Goal: Transaction & Acquisition: Download file/media

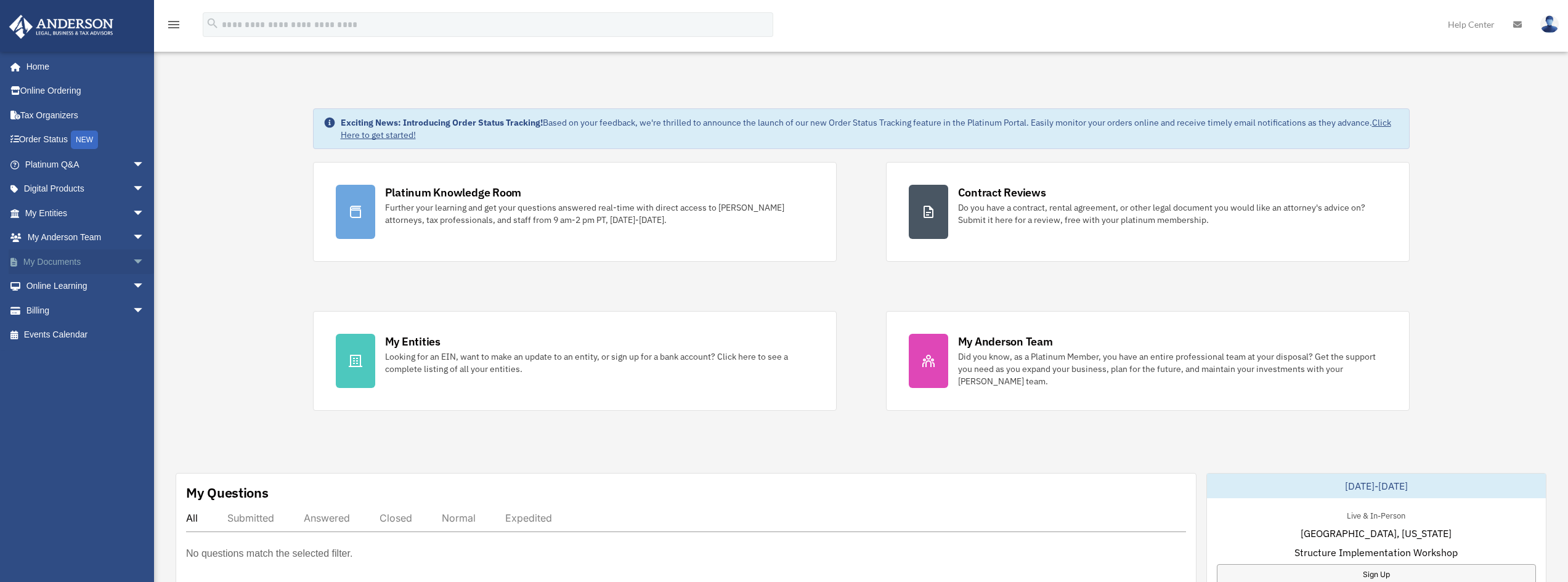
click at [79, 262] on link "My Documents arrow_drop_down" at bounding box center [86, 262] width 155 height 25
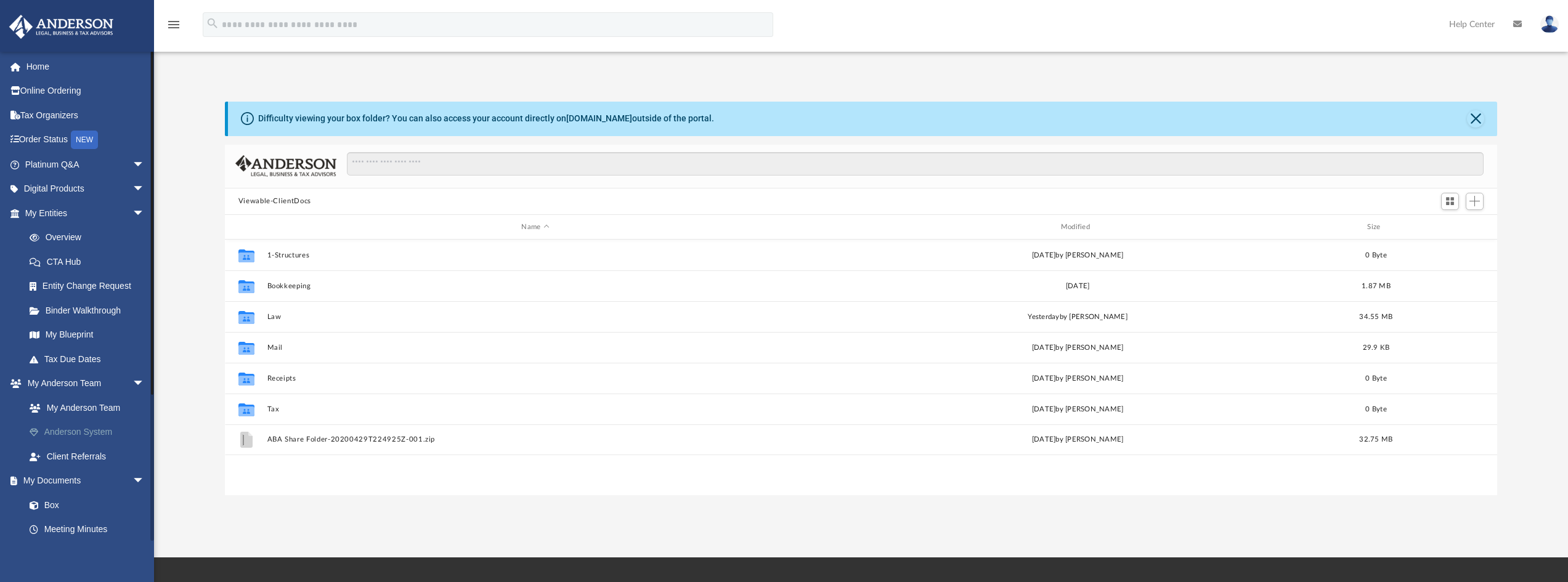
scroll to position [271, 1263]
click at [55, 500] on link "Box" at bounding box center [90, 505] width 146 height 25
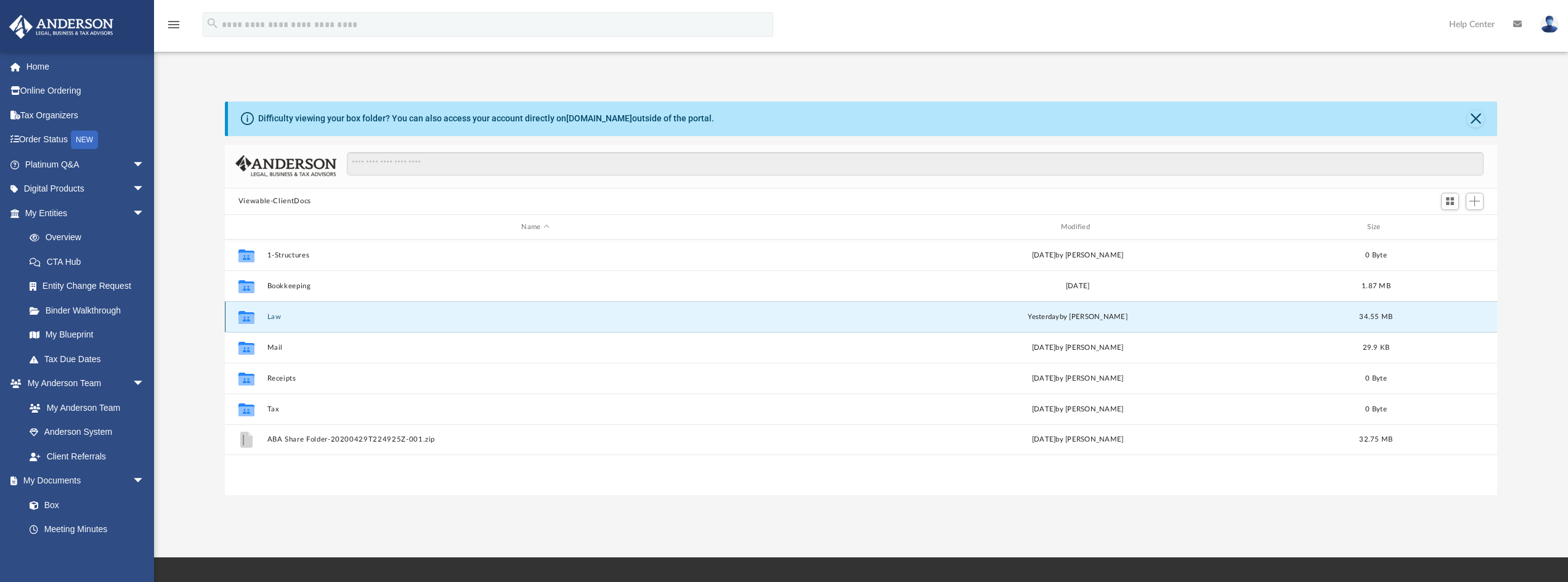
click at [273, 316] on button "Law" at bounding box center [535, 316] width 537 height 8
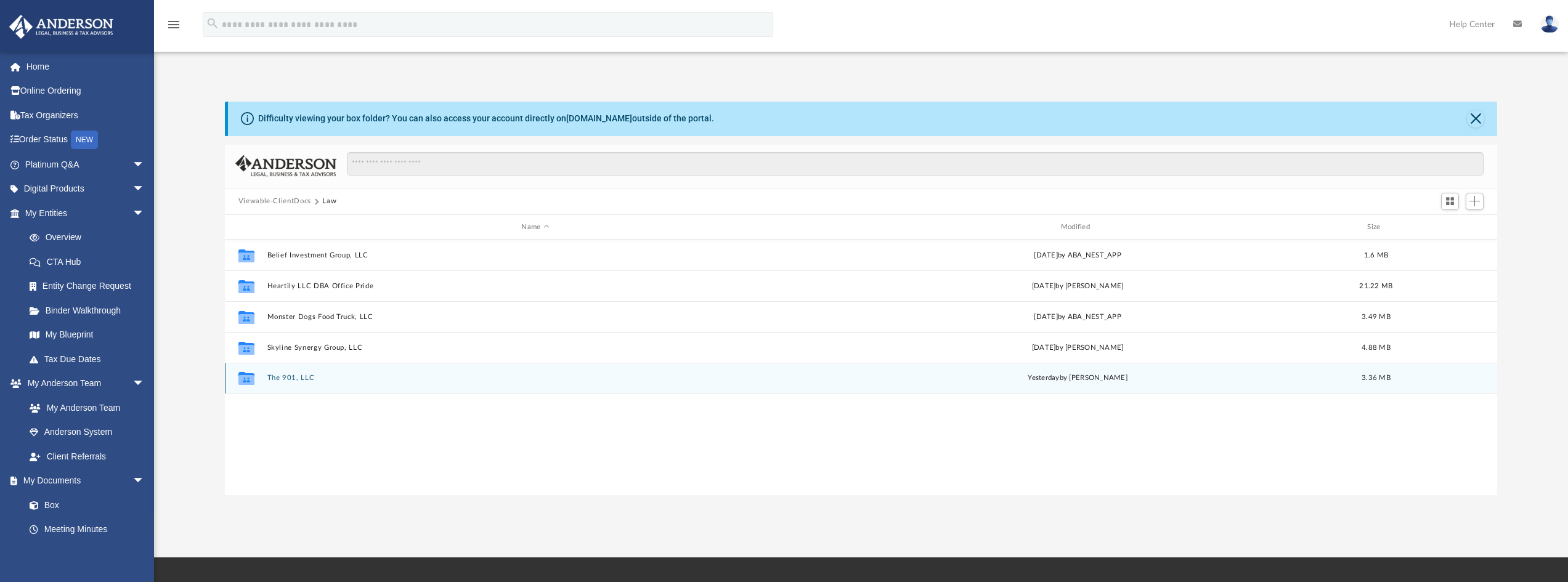
click at [303, 373] on div "Collaborated Folder The 901, LLC [DATE] by [PERSON_NAME] 3.36 MB" at bounding box center [861, 378] width 1273 height 30
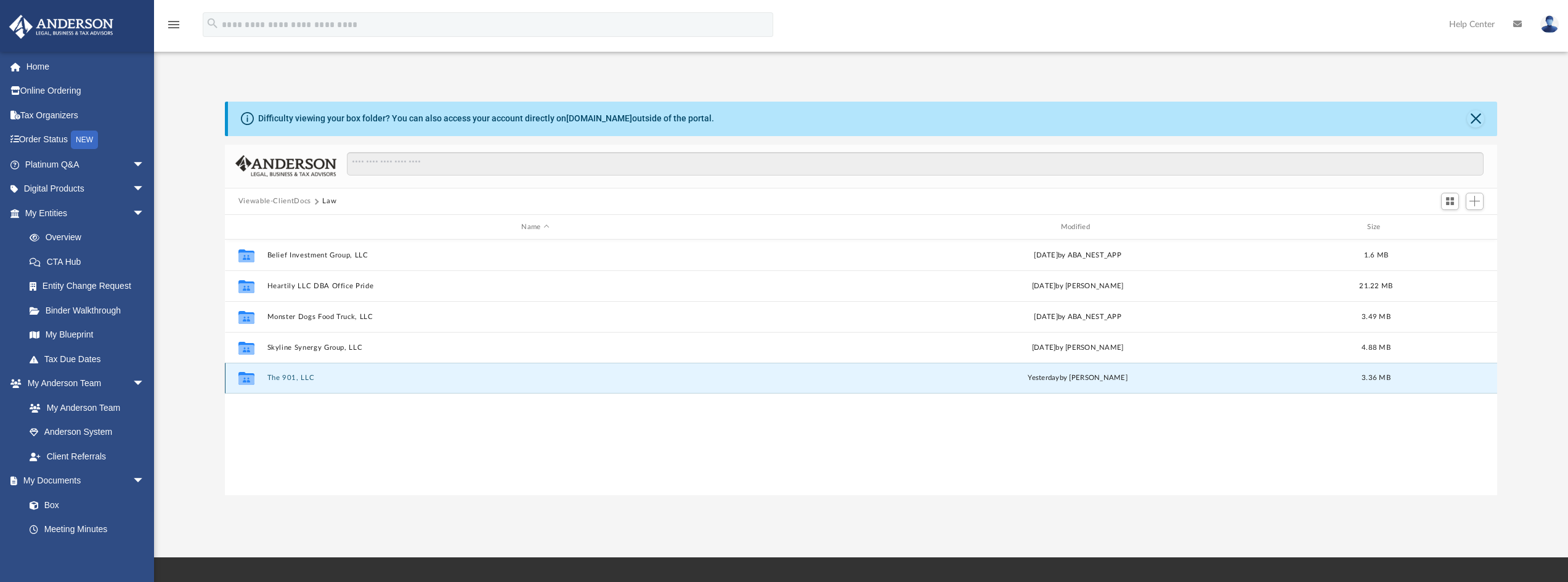
click at [303, 378] on button "The 901, LLC" at bounding box center [535, 378] width 537 height 8
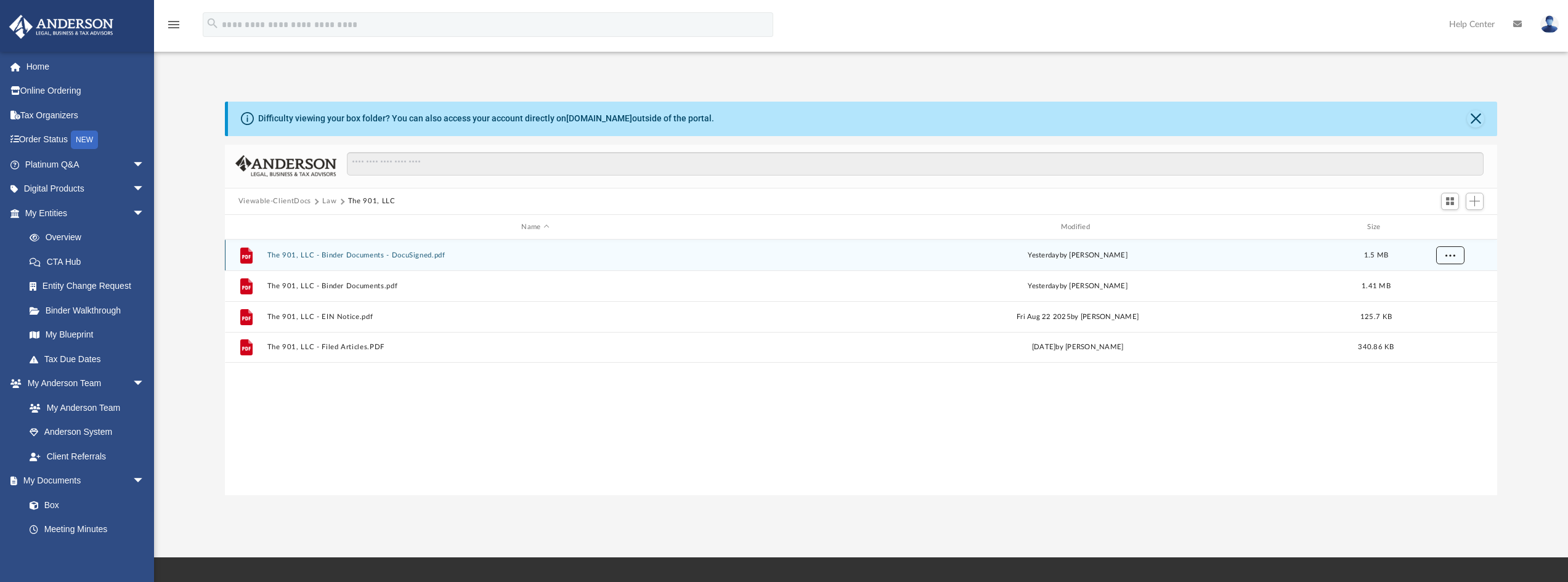
click at [1448, 252] on span "More options" at bounding box center [1450, 255] width 10 height 7
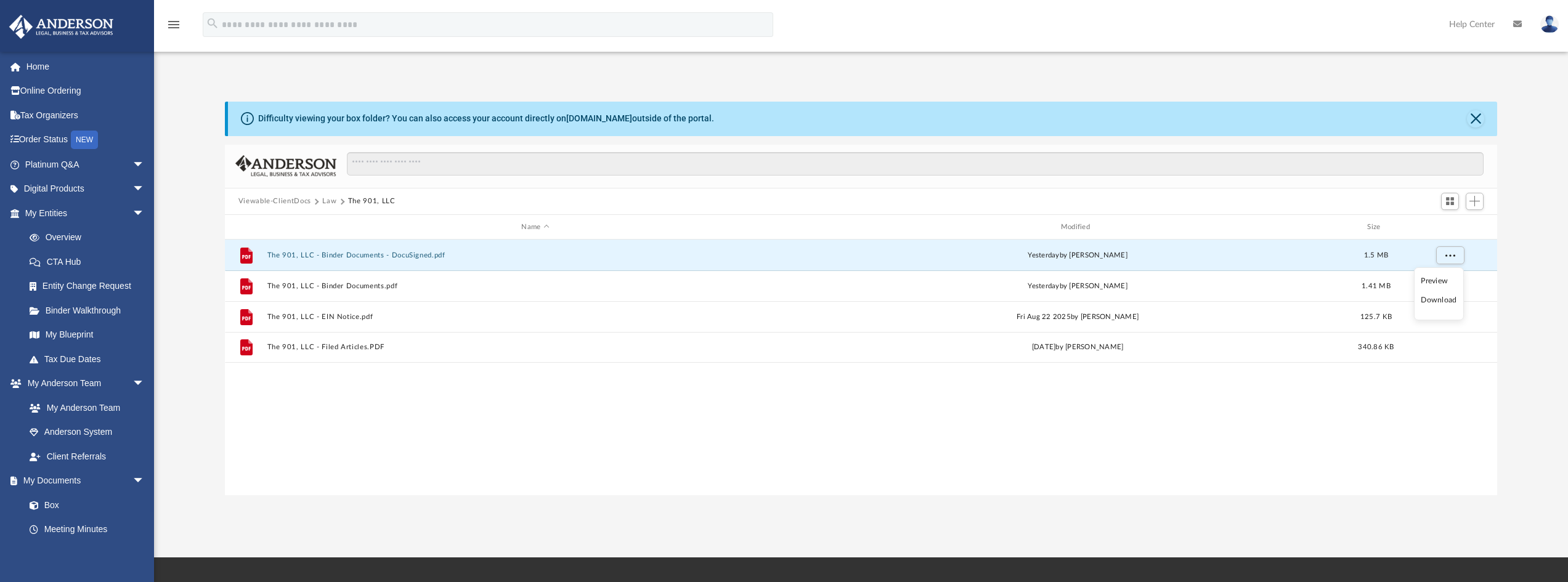
click at [1442, 299] on li "Download" at bounding box center [1439, 300] width 36 height 13
